Goal: Task Accomplishment & Management: Use online tool/utility

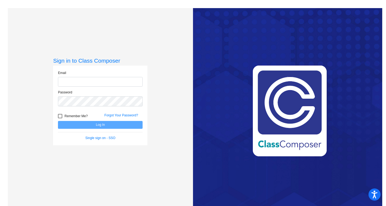
click at [84, 78] on input "email" at bounding box center [100, 82] width 85 height 10
type input "[EMAIL_ADDRESS][DOMAIN_NAME]"
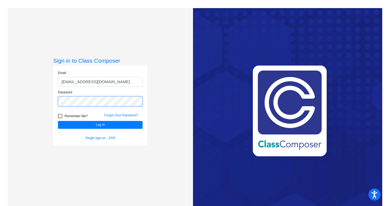
click at [58, 121] on button "Log In" at bounding box center [100, 125] width 85 height 8
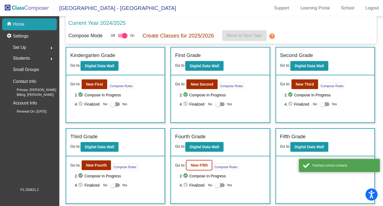
click at [188, 165] on button "New Fifth" at bounding box center [199, 165] width 26 height 10
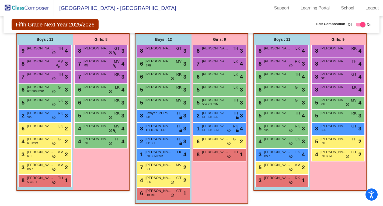
scroll to position [165, 0]
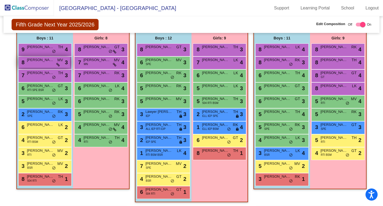
click at [58, 65] on icon at bounding box center [58, 65] width 4 height 4
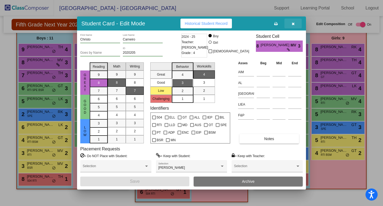
click at [293, 24] on icon "button" at bounding box center [293, 24] width 3 height 4
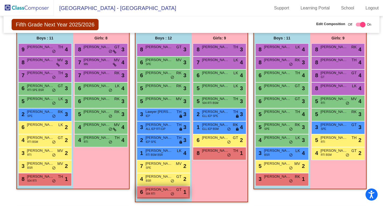
click at [171, 193] on span "do_not_disturb_alt" at bounding box center [172, 194] width 4 height 4
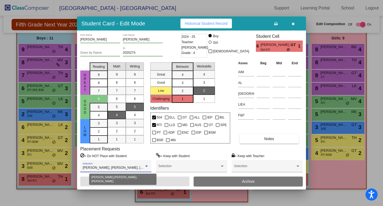
click at [144, 166] on div "[PERSON_NAME], [PERSON_NAME], [PERSON_NAME]" at bounding box center [113, 168] width 61 height 4
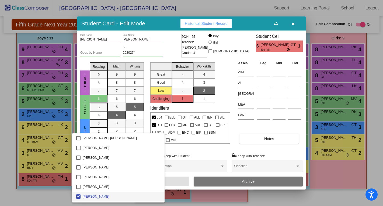
scroll to position [29, 0]
click at [210, 152] on div at bounding box center [191, 103] width 383 height 206
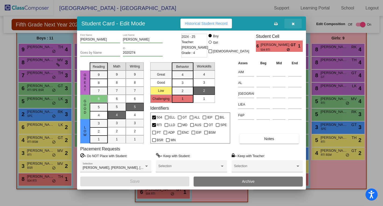
click at [294, 24] on icon "button" at bounding box center [293, 24] width 3 height 4
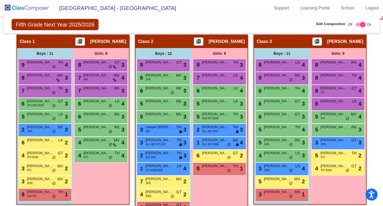
scroll to position [149, 0]
